Goal: Check status: Check status

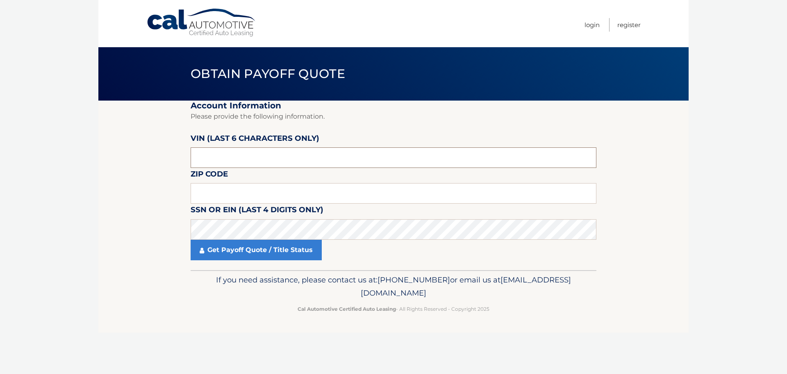
click at [245, 160] on input "text" at bounding box center [394, 157] width 406 height 21
type input "057390"
type input "18944"
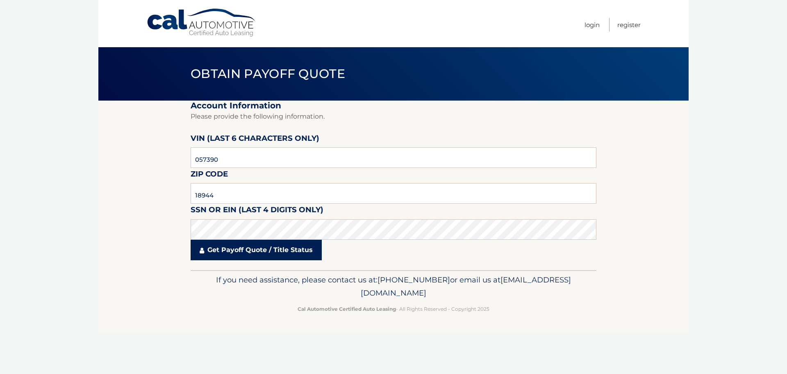
click at [246, 247] on link "Get Payoff Quote / Title Status" at bounding box center [256, 249] width 131 height 21
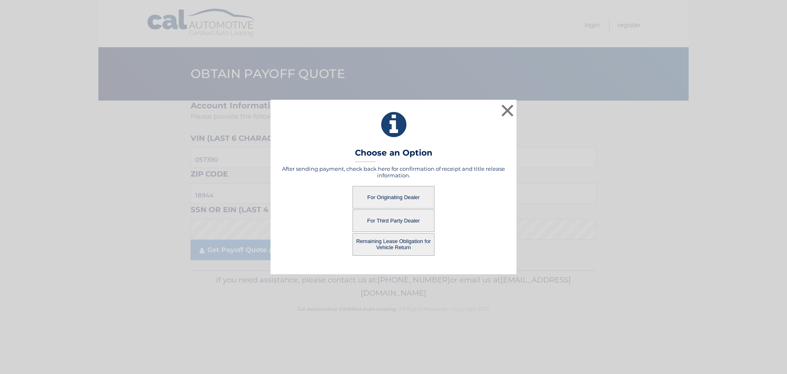
click at [387, 197] on button "For Originating Dealer" at bounding box center [394, 197] width 82 height 23
